Goal: Task Accomplishment & Management: Use online tool/utility

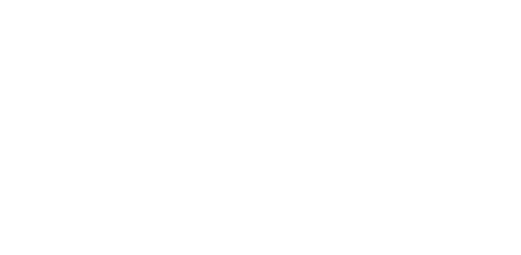
select select "Song"
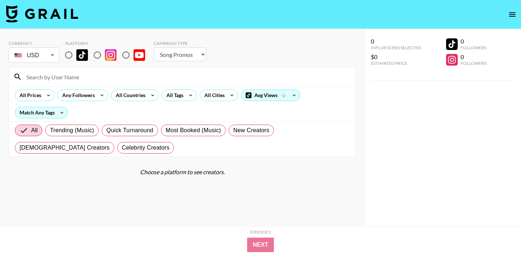
click at [99, 58] on input "radio" at bounding box center [97, 54] width 15 height 15
radio input "true"
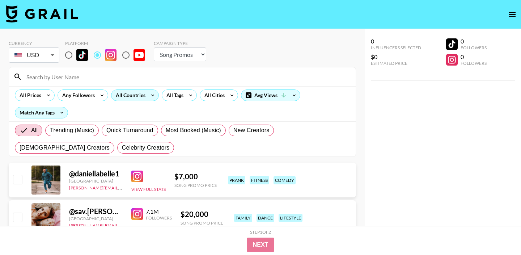
click at [153, 94] on icon at bounding box center [153, 95] width 12 height 11
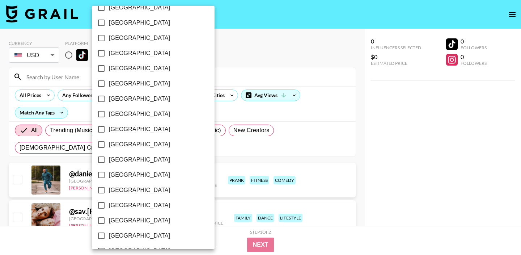
scroll to position [589, 0]
click at [123, 217] on span "[GEOGRAPHIC_DATA]" at bounding box center [139, 220] width 61 height 9
click at [109, 217] on input "[GEOGRAPHIC_DATA]" at bounding box center [101, 220] width 15 height 15
checkbox input "true"
click at [270, 52] on div at bounding box center [260, 127] width 521 height 255
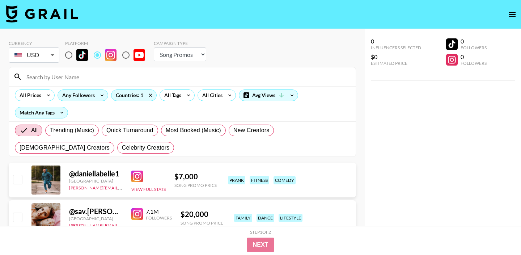
click at [88, 93] on div "Any Followers" at bounding box center [77, 95] width 38 height 11
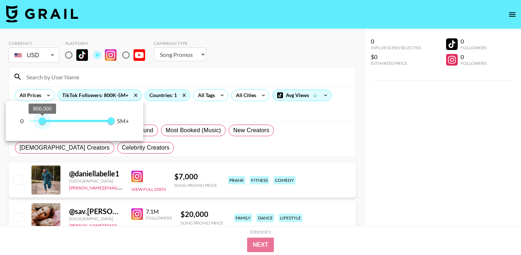
type input "1000000"
click at [46, 124] on span "1,000,000" at bounding box center [45, 120] width 7 height 7
click at [238, 72] on div at bounding box center [260, 127] width 521 height 255
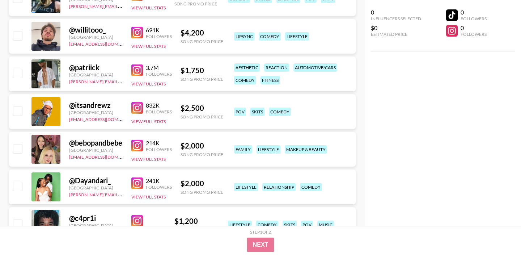
scroll to position [983, 0]
